Goal: Check status: Check status

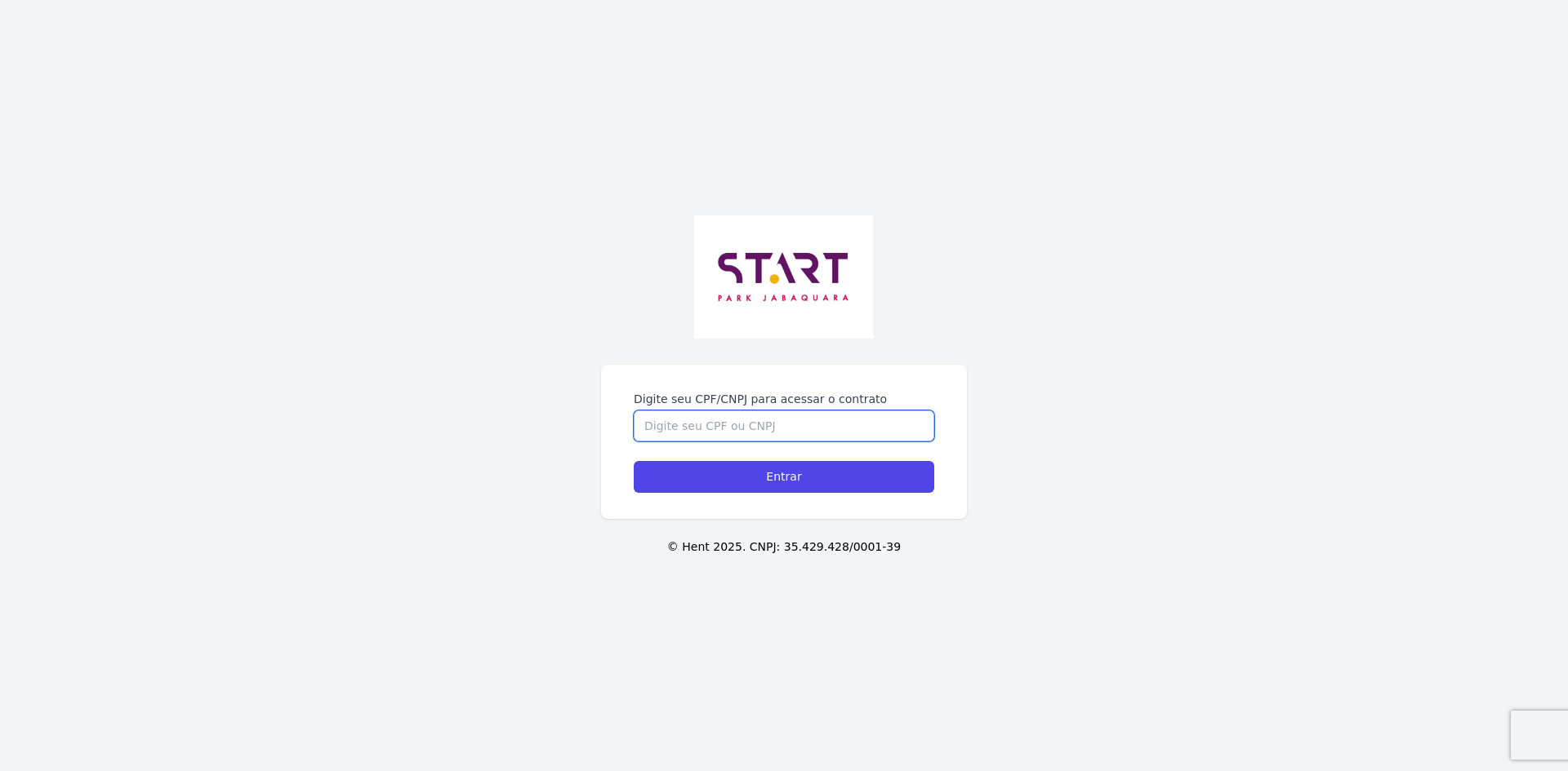
click at [700, 421] on input "Digite seu CPF/CNPJ para acessar o contrato" at bounding box center [783, 425] width 300 height 31
type input "43164644850"
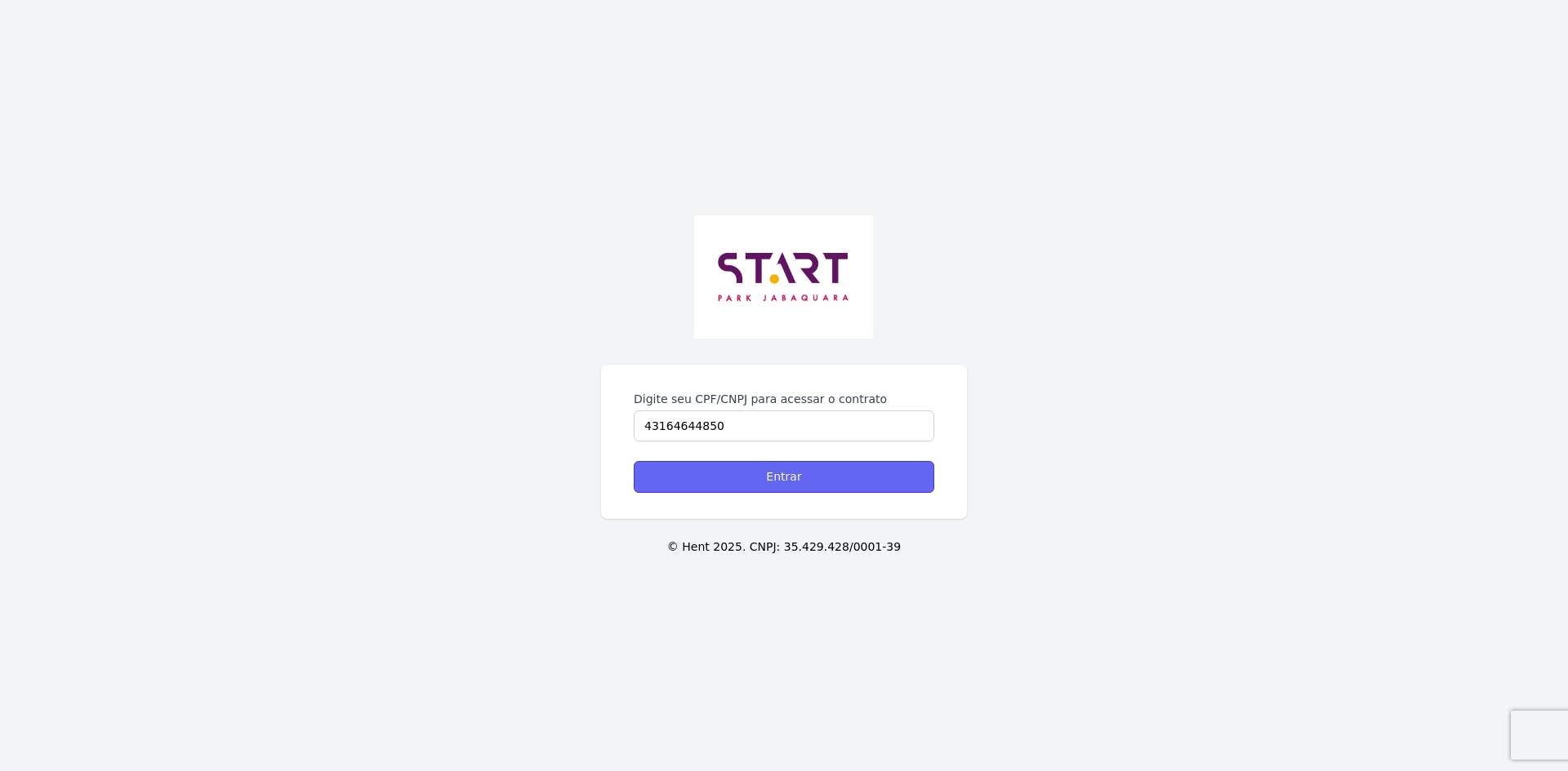
click at [818, 489] on input "Entrar" at bounding box center [783, 477] width 300 height 32
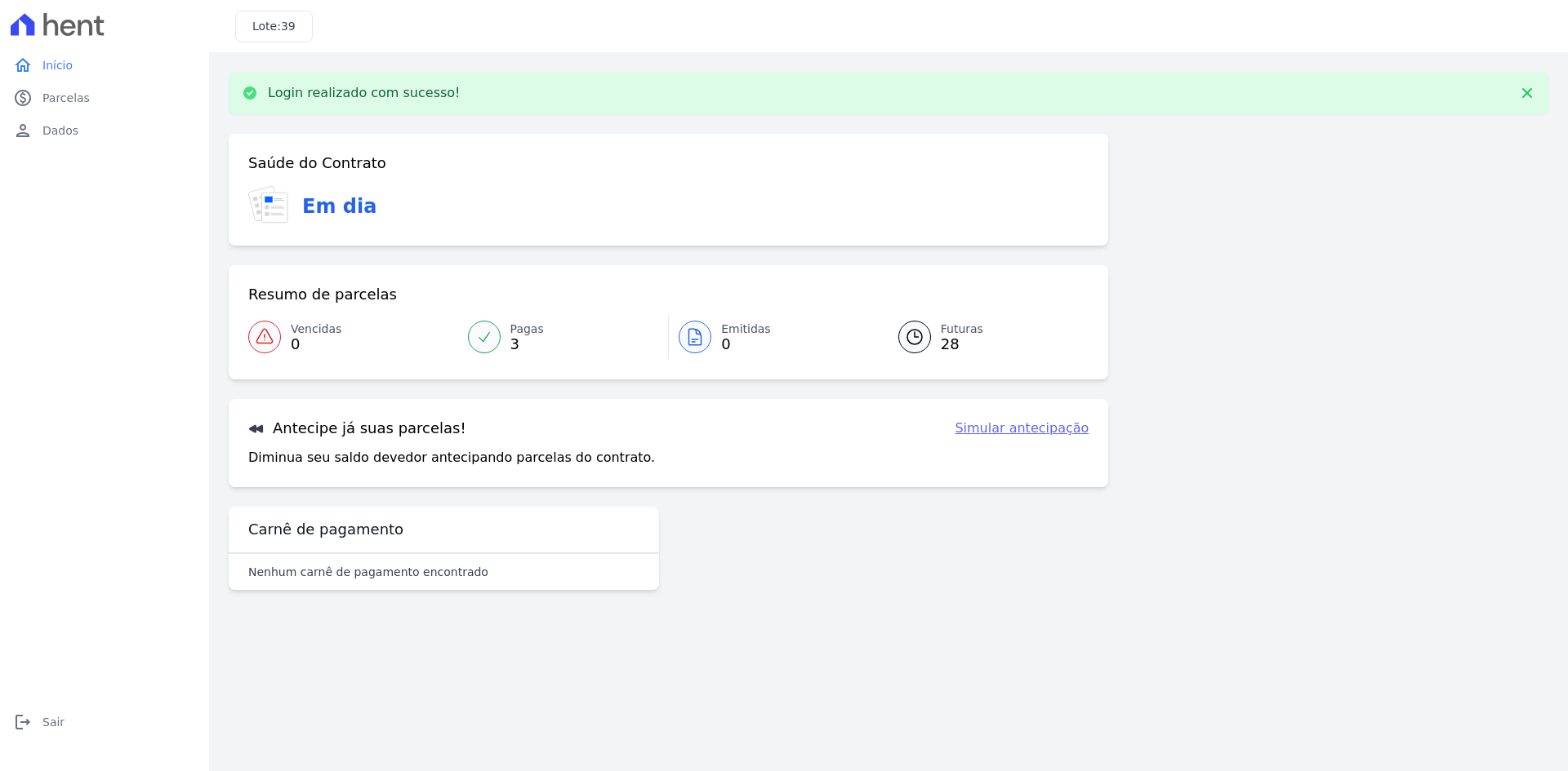
click at [945, 343] on span "28" at bounding box center [961, 344] width 42 height 13
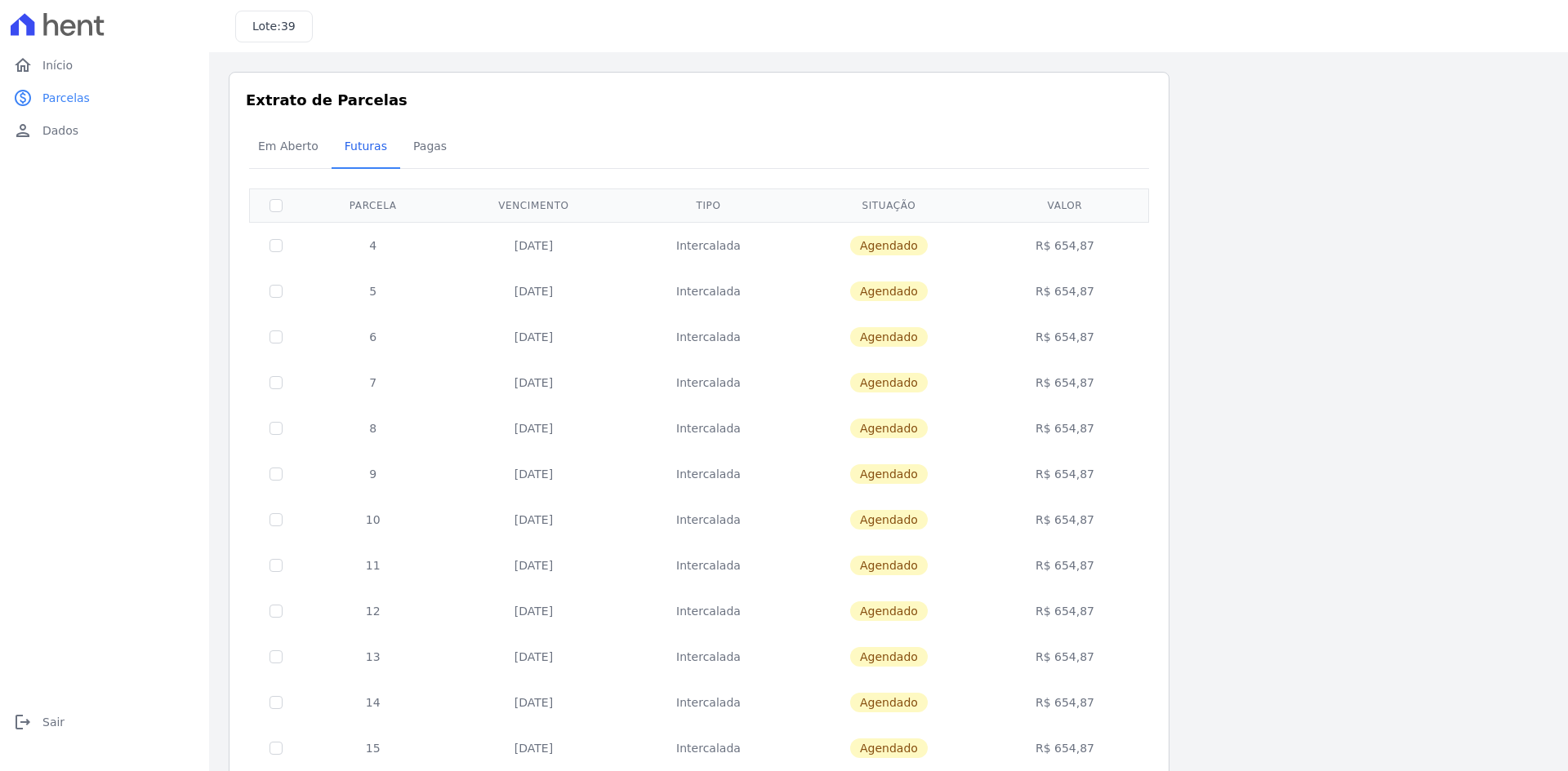
click at [900, 248] on span "Agendado" at bounding box center [889, 245] width 78 height 20
drag, startPoint x: 869, startPoint y: 252, endPoint x: 1084, endPoint y: 253, distance: 215.0
click at [983, 252] on td "Agendado" at bounding box center [888, 245] width 191 height 47
click at [1081, 244] on td "R$ 654,87" at bounding box center [1065, 245] width 161 height 47
click at [715, 248] on td "Intercalada" at bounding box center [709, 245] width 170 height 47
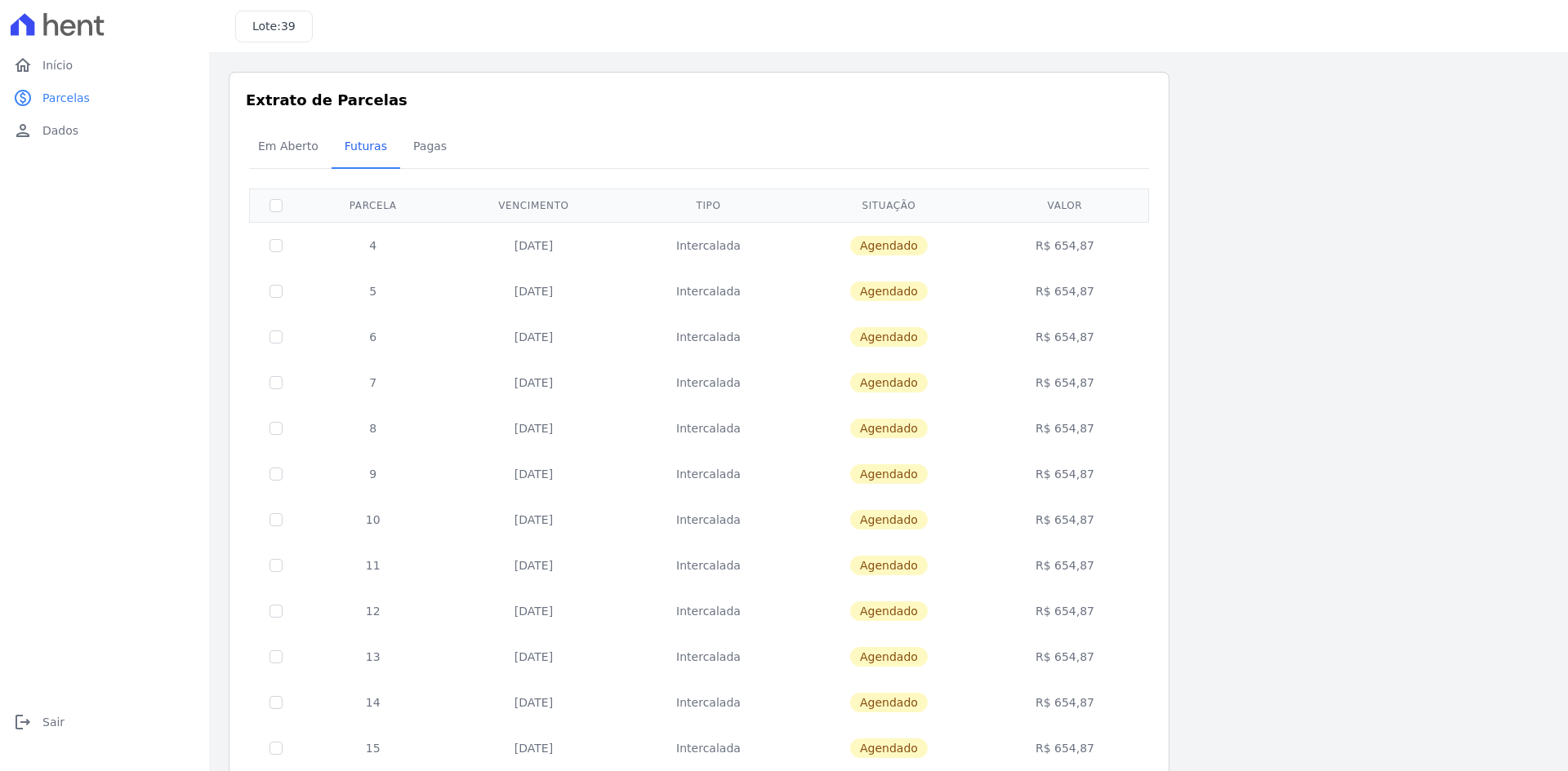
click at [537, 261] on td "25/09/2025" at bounding box center [533, 245] width 180 height 47
click at [289, 152] on span "Em Aberto" at bounding box center [288, 146] width 80 height 32
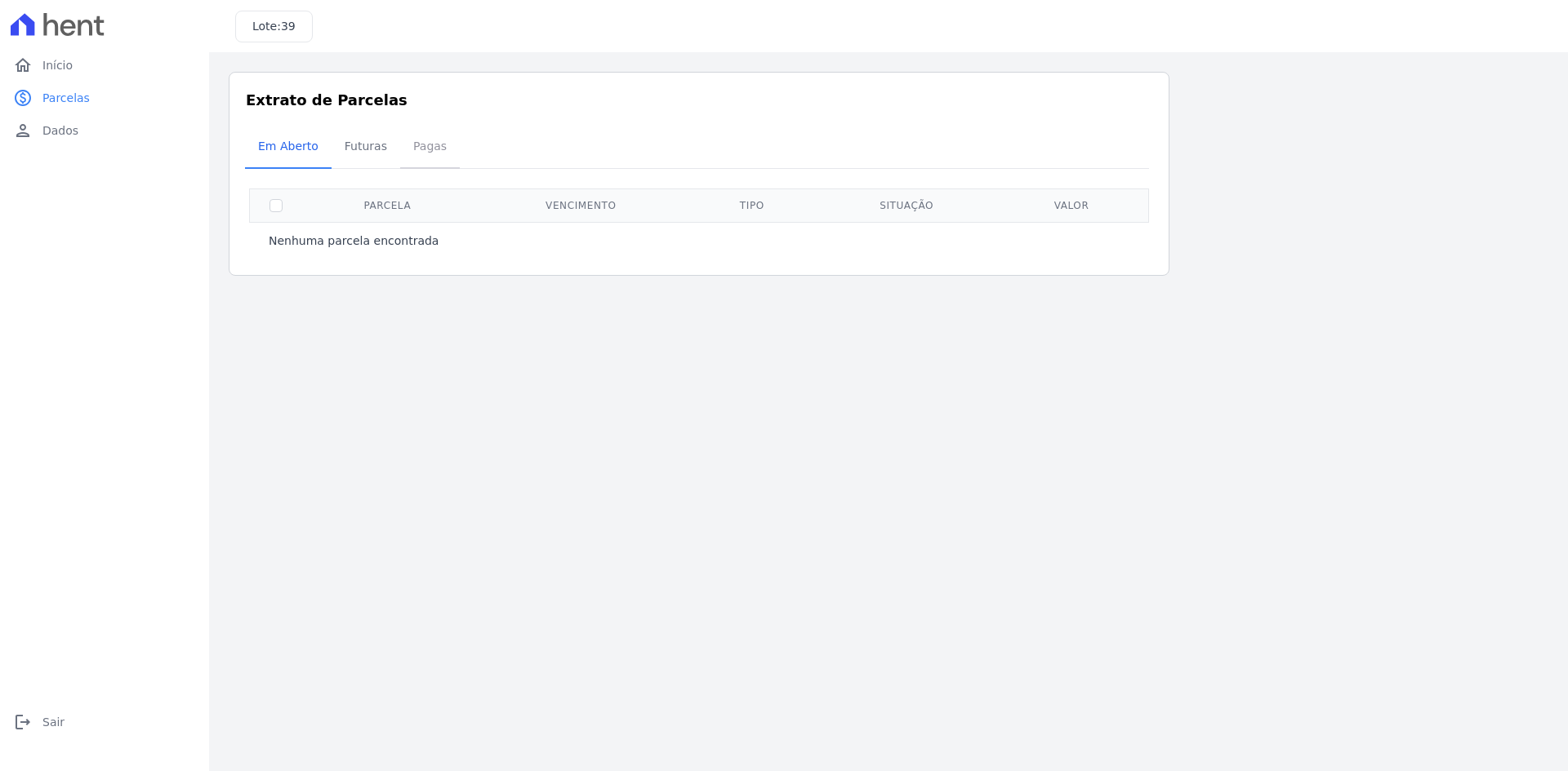
click at [433, 151] on span "Pagas" at bounding box center [429, 146] width 53 height 32
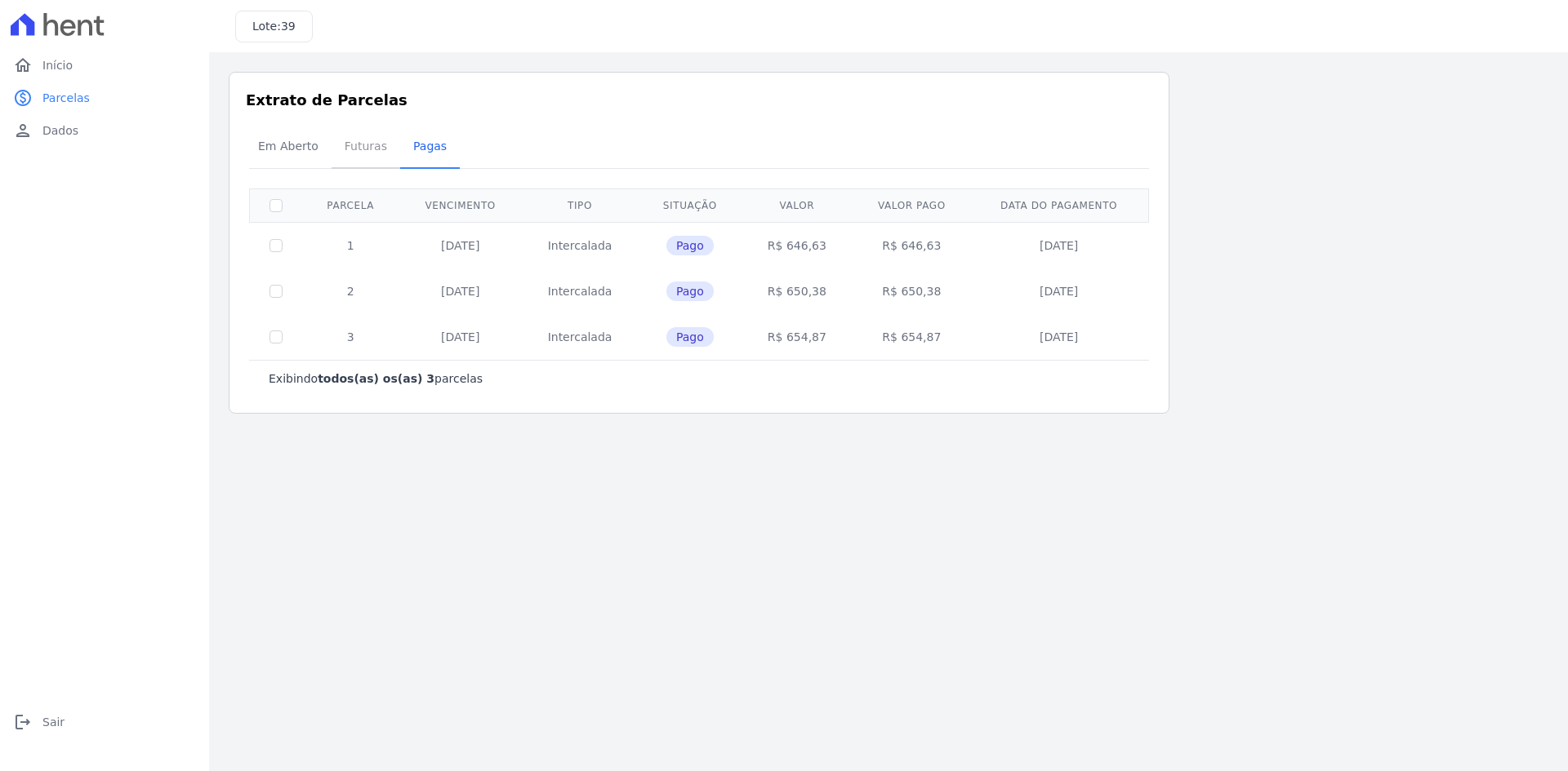
click at [352, 141] on span "Futuras" at bounding box center [366, 146] width 62 height 32
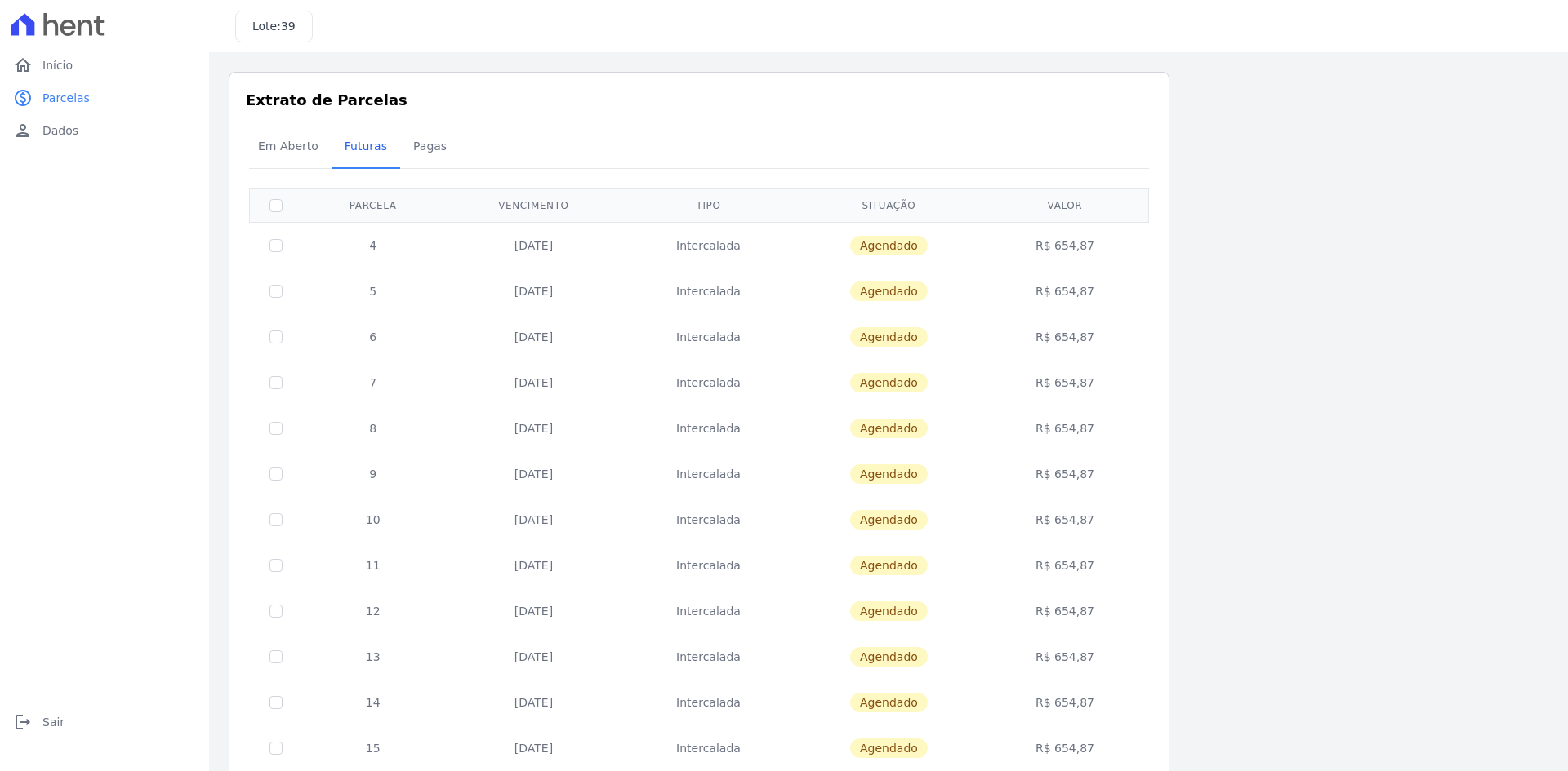
drag, startPoint x: 878, startPoint y: 245, endPoint x: 950, endPoint y: 244, distance: 72.0
click at [950, 244] on td "Agendado" at bounding box center [888, 245] width 191 height 47
click at [1052, 243] on td "R$ 654,87" at bounding box center [1065, 245] width 161 height 47
click at [405, 150] on span "Pagas" at bounding box center [429, 146] width 53 height 32
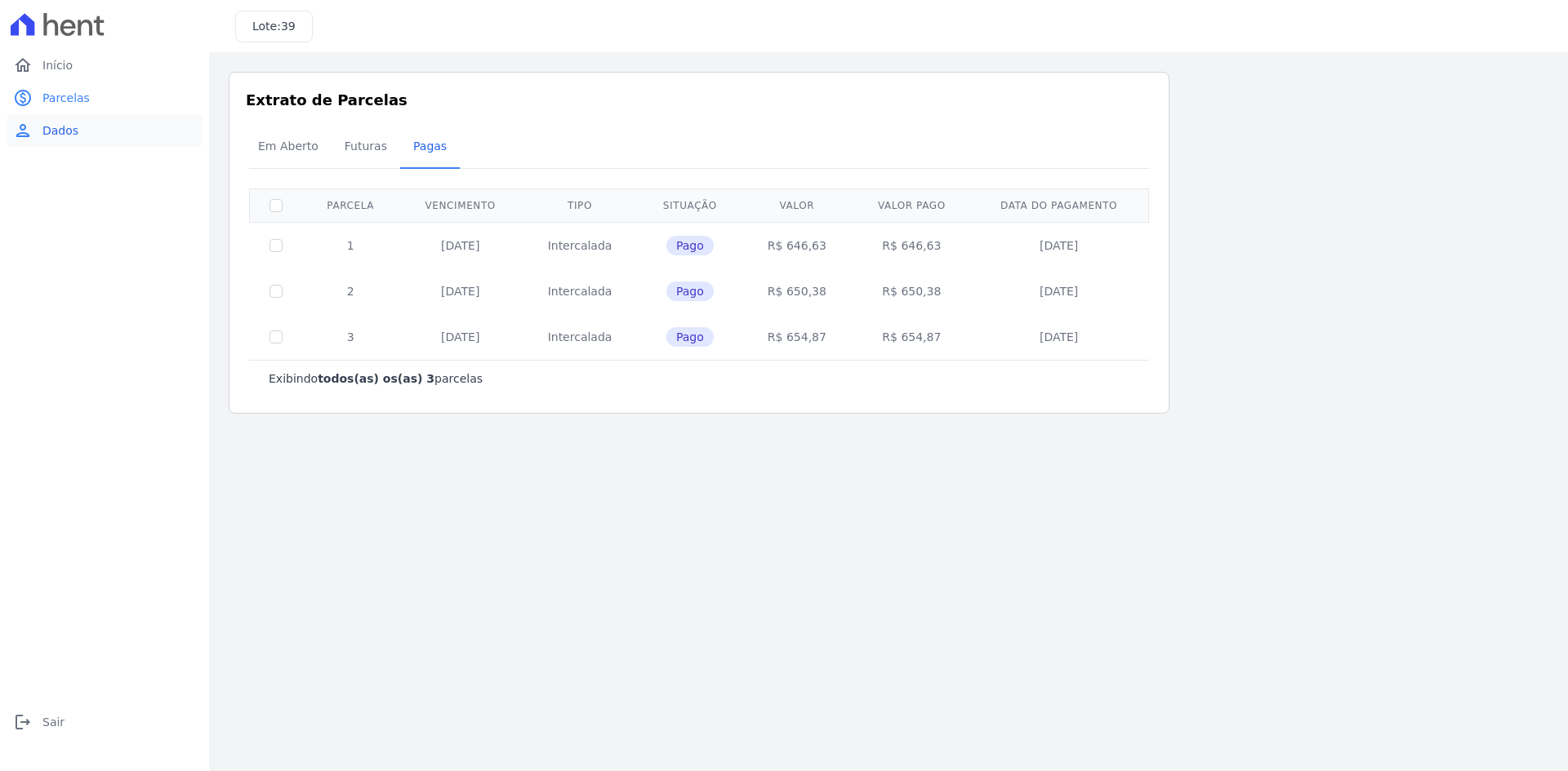
click at [63, 128] on span "Dados" at bounding box center [60, 131] width 36 height 16
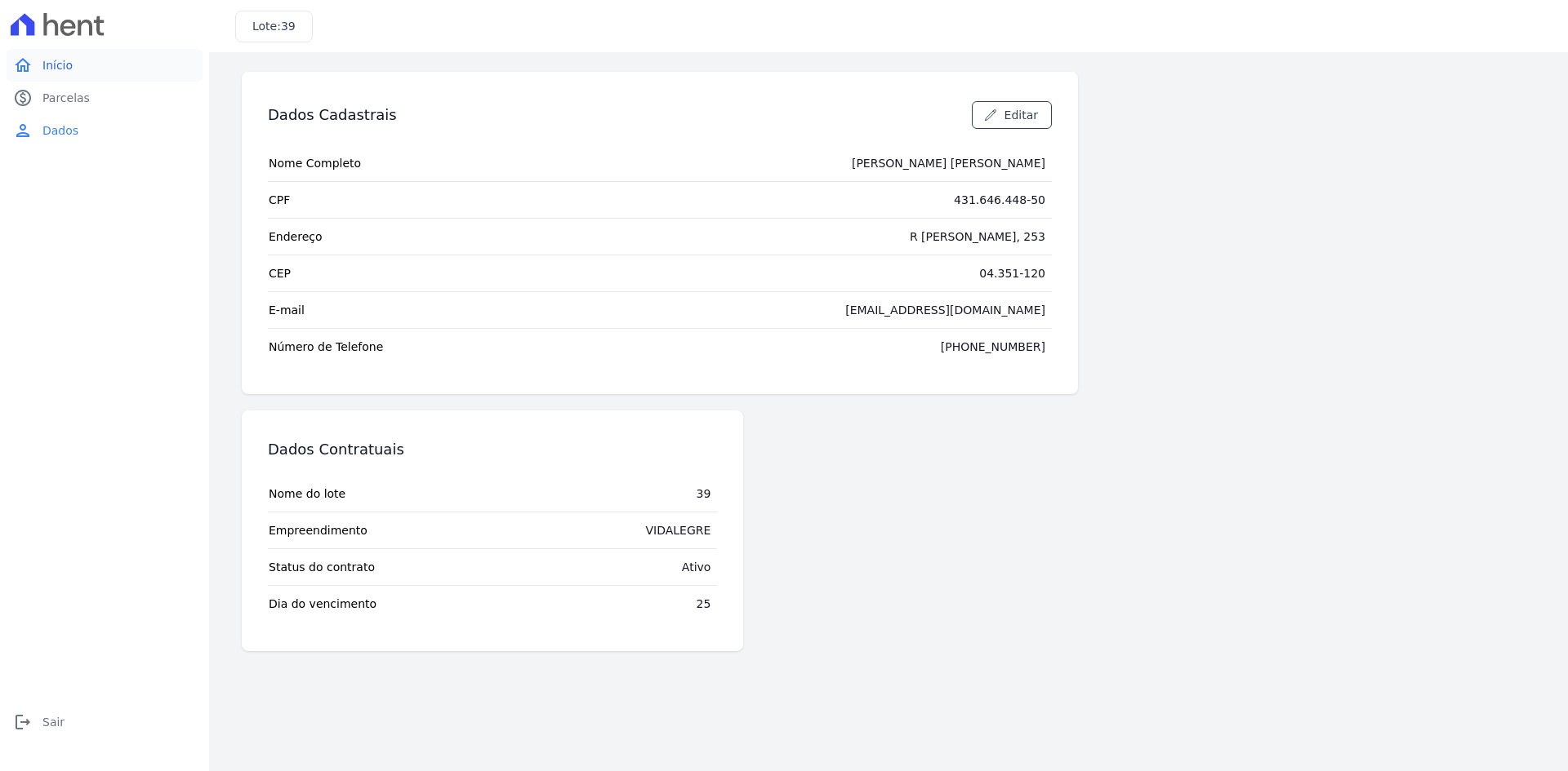
click at [66, 69] on span "Início" at bounding box center [57, 65] width 30 height 16
